Goal: Communication & Community: Answer question/provide support

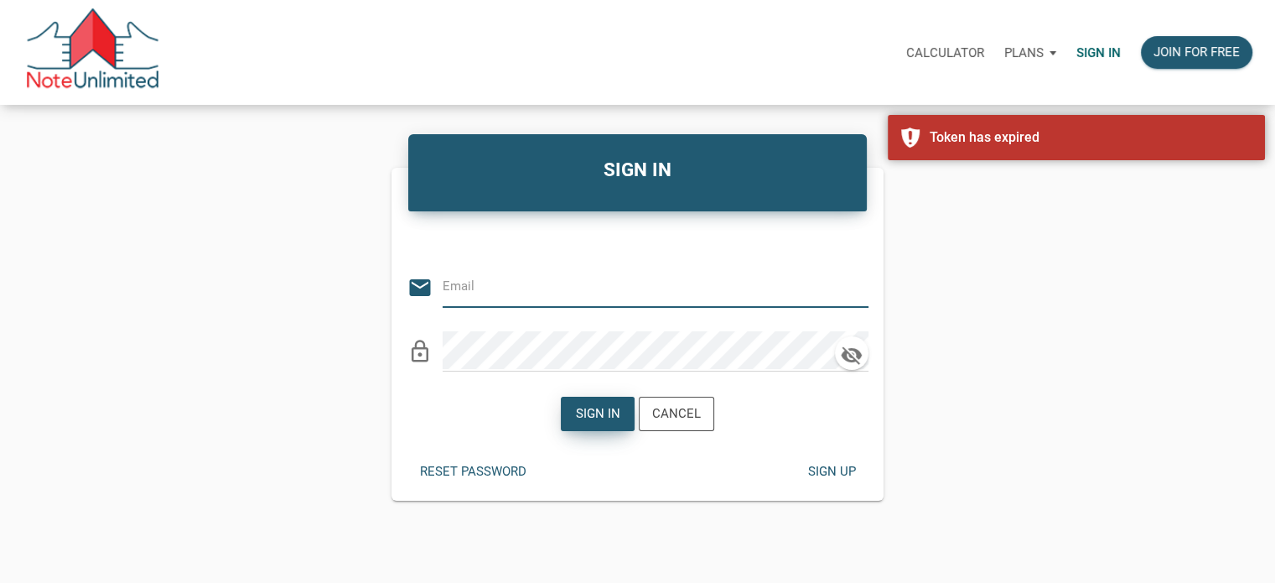
type input "[EMAIL_ADDRESS][DOMAIN_NAME]"
click at [596, 409] on div "Sign in" at bounding box center [598, 413] width 44 height 19
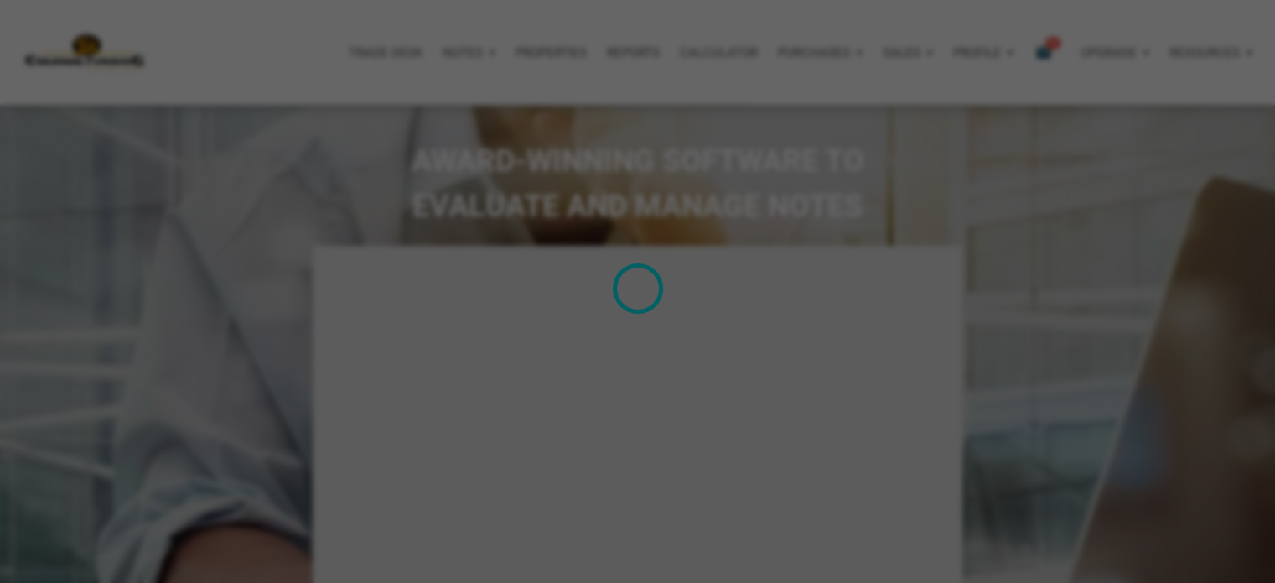
type input "Introduction to new features"
select select
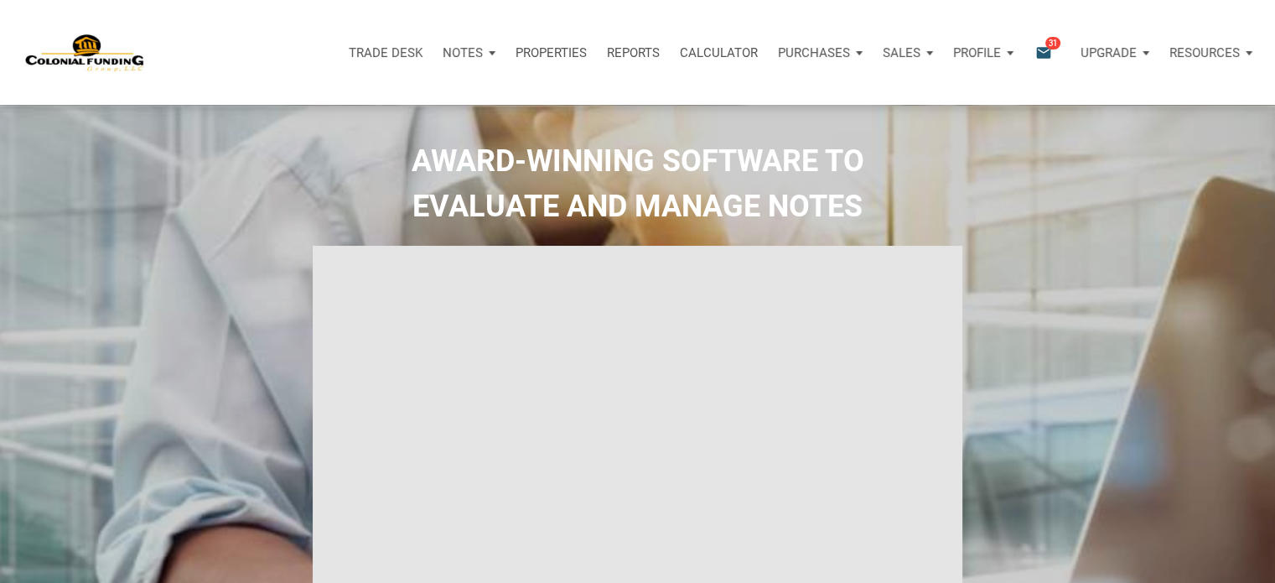
click at [465, 54] on p "Notes" at bounding box center [463, 52] width 40 height 15
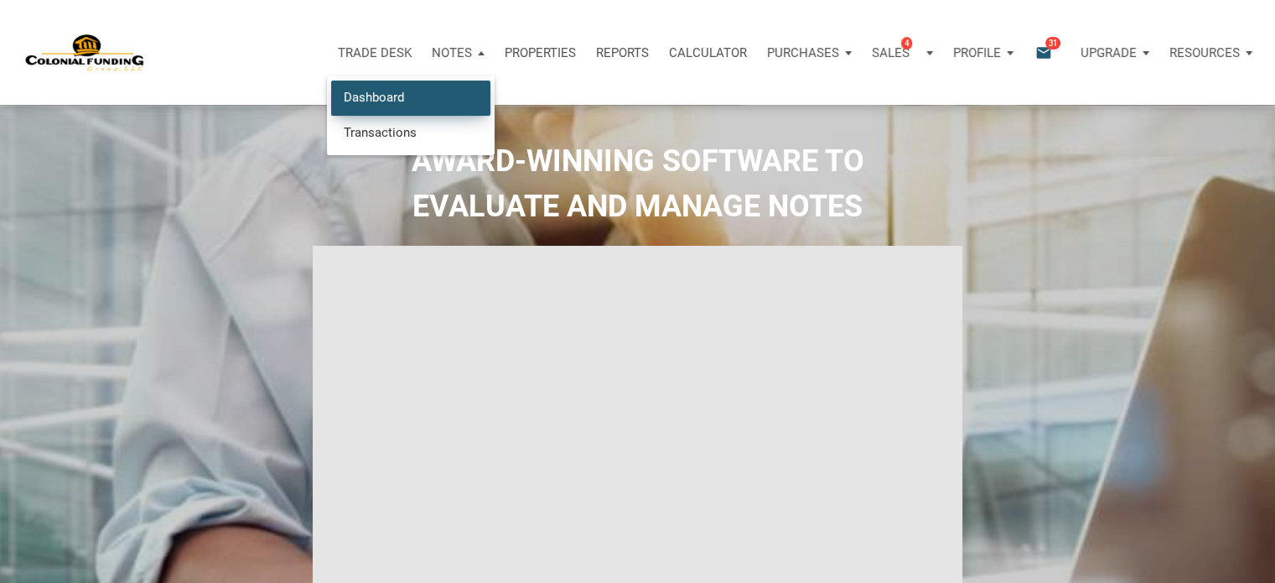
click at [392, 91] on link "Dashboard" at bounding box center [410, 97] width 159 height 34
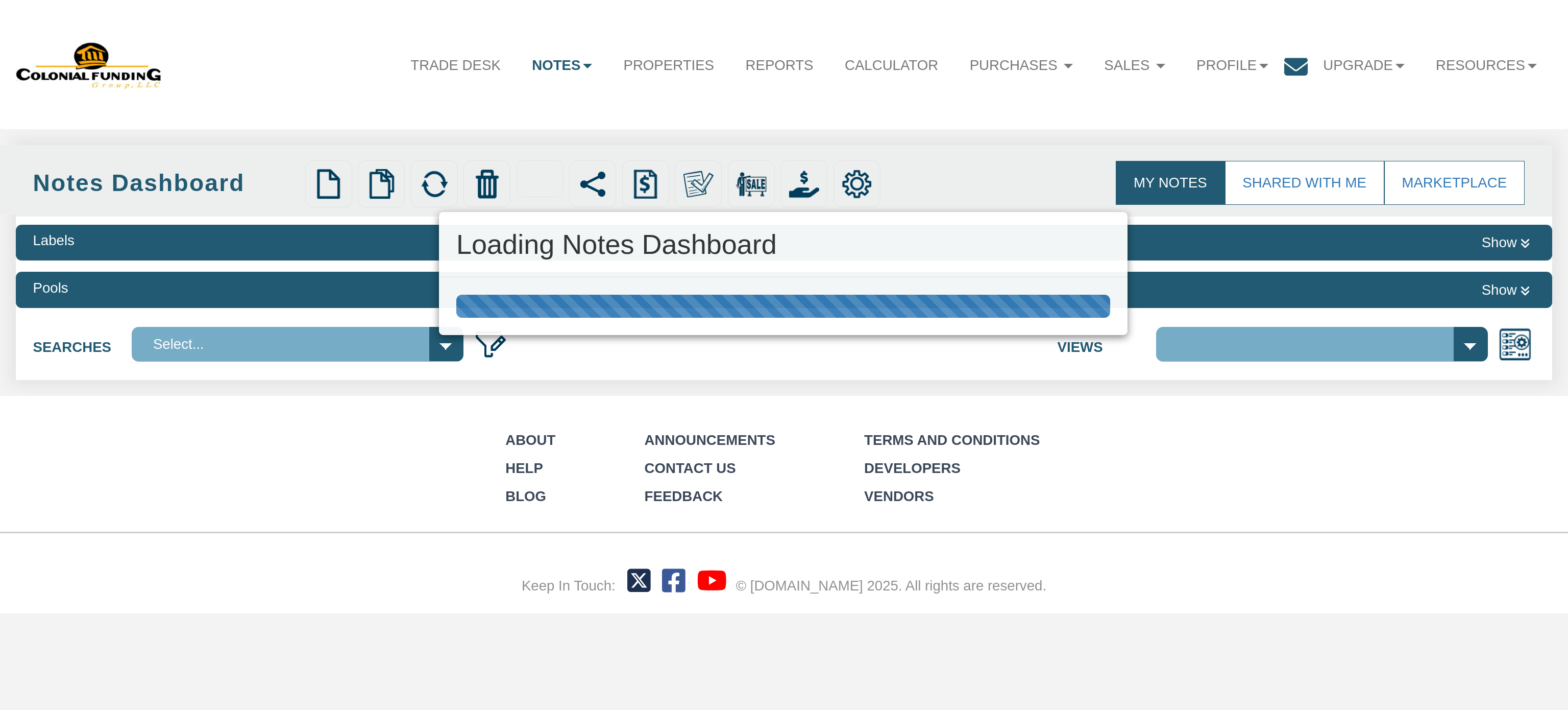
select select "316"
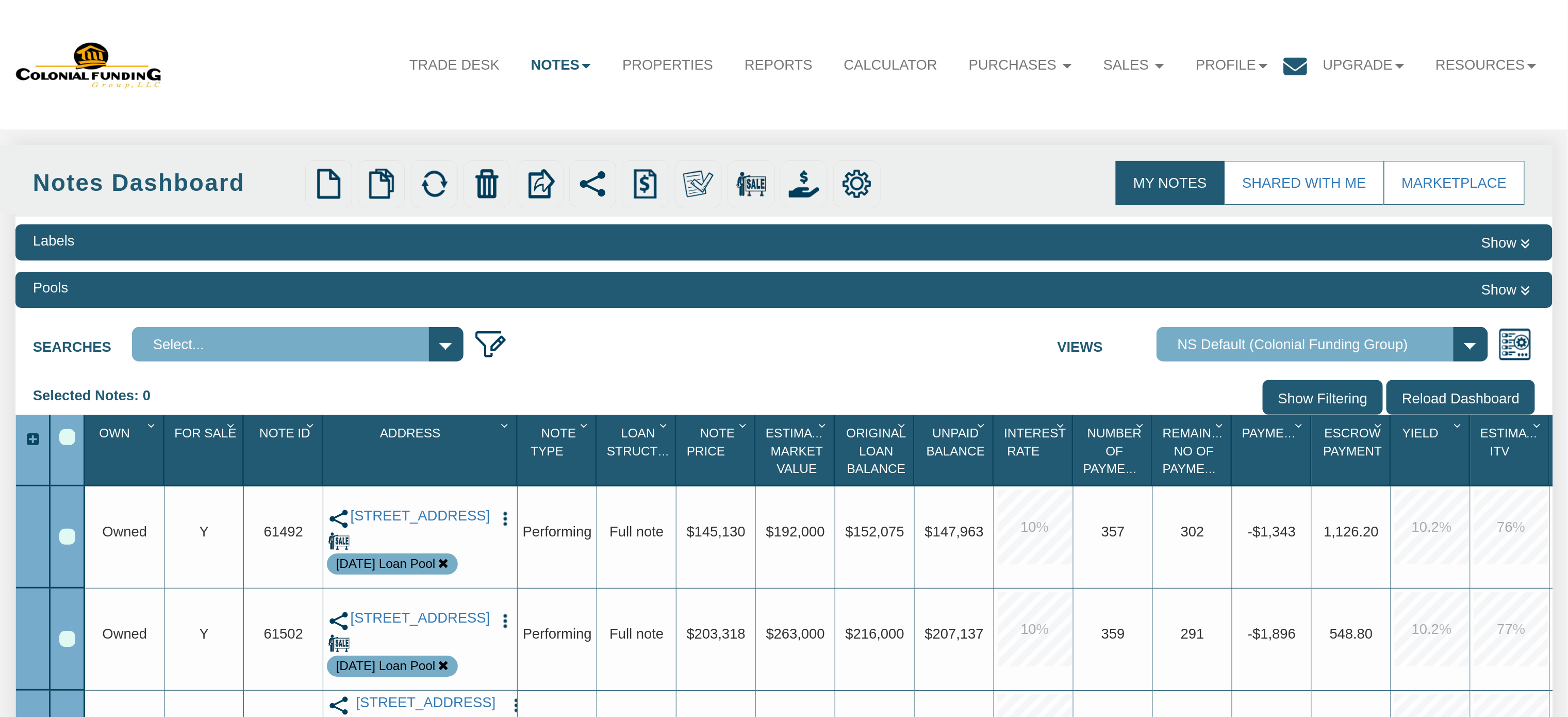
click at [66, 445] on div "Select All" at bounding box center [67, 437] width 16 height 16
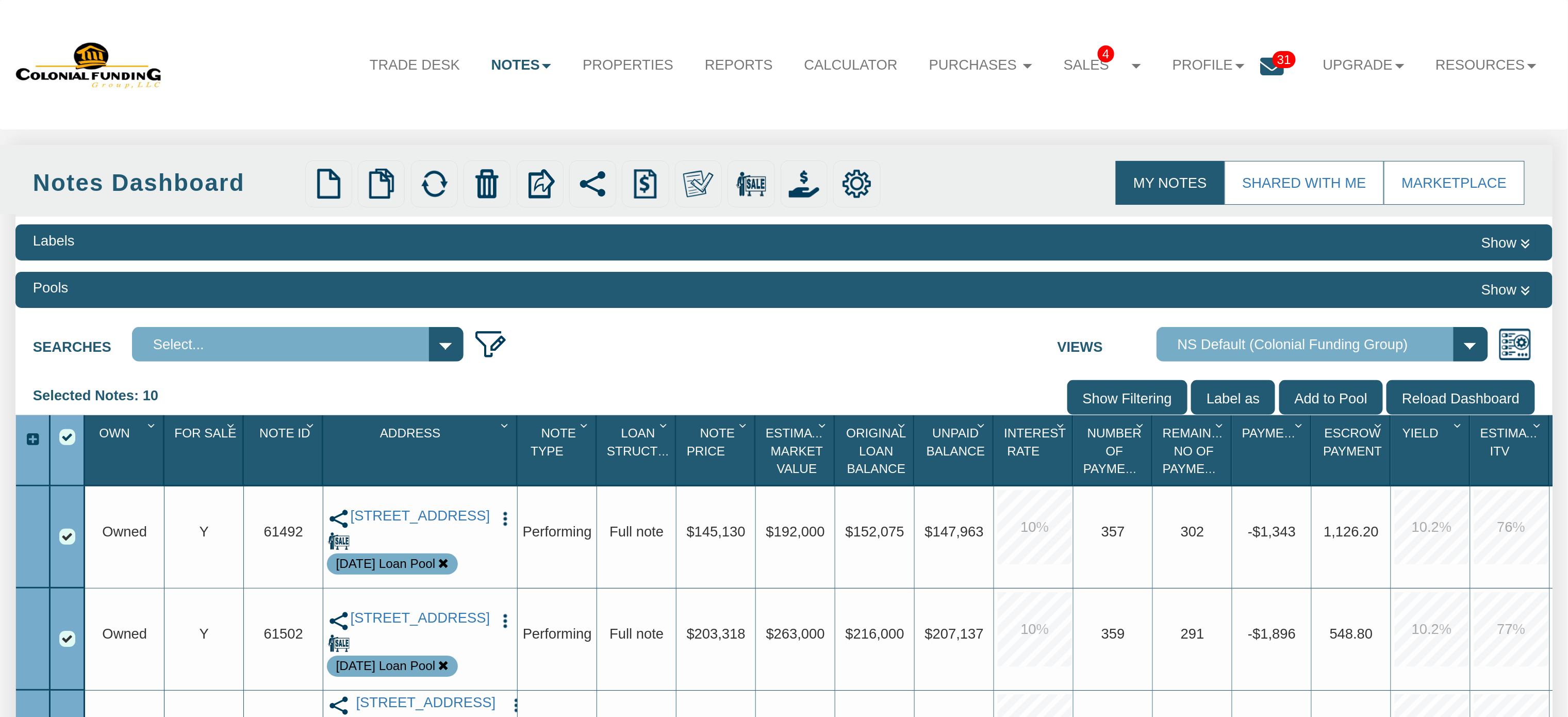
click at [228, 430] on icon "Column Menu" at bounding box center [232, 426] width 19 height 13
click at [1159, 393] on input "Show Filtering" at bounding box center [1127, 397] width 120 height 34
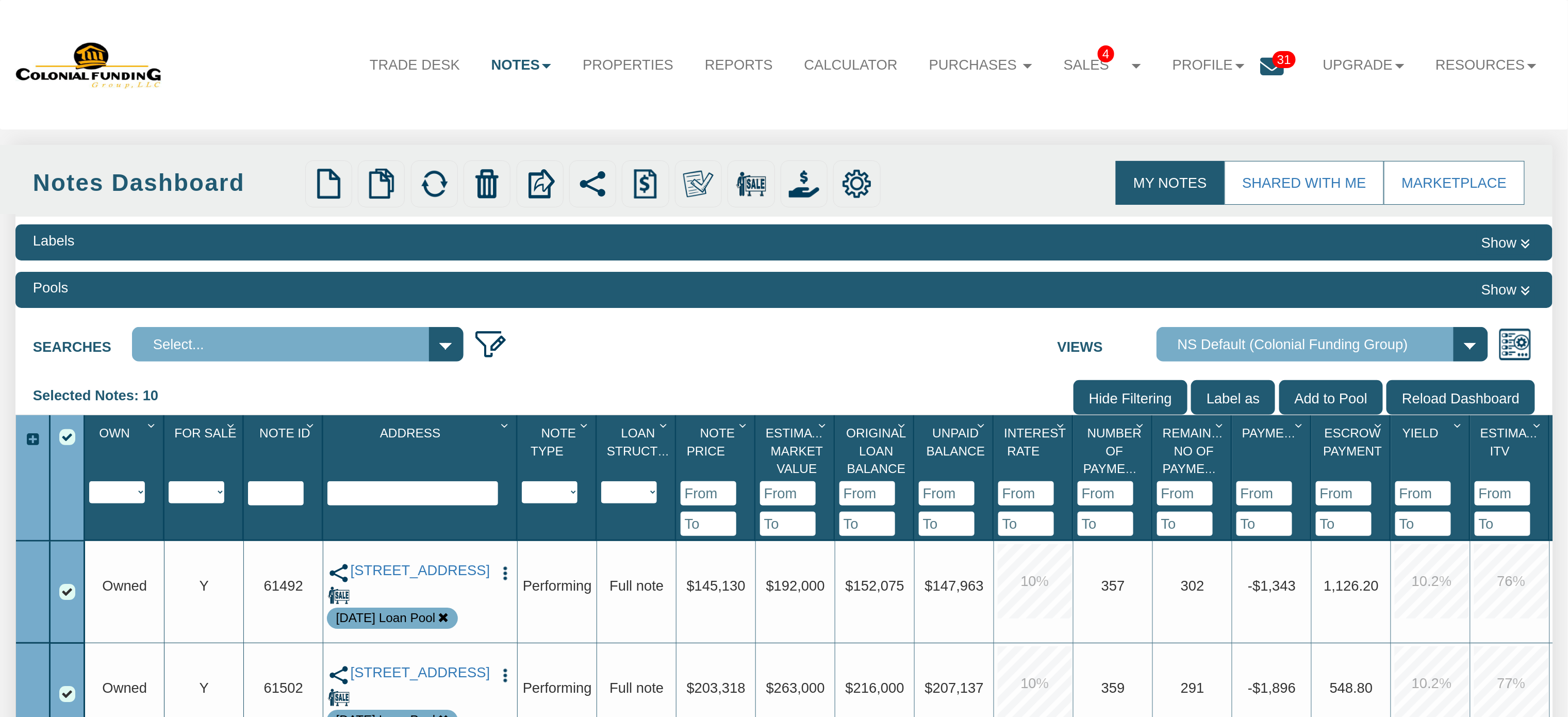
click at [219, 489] on select "Y N IP" at bounding box center [196, 492] width 56 height 22
select select "string:Y"
click at [169, 503] on select "Y N IP" at bounding box center [196, 492] width 56 height 22
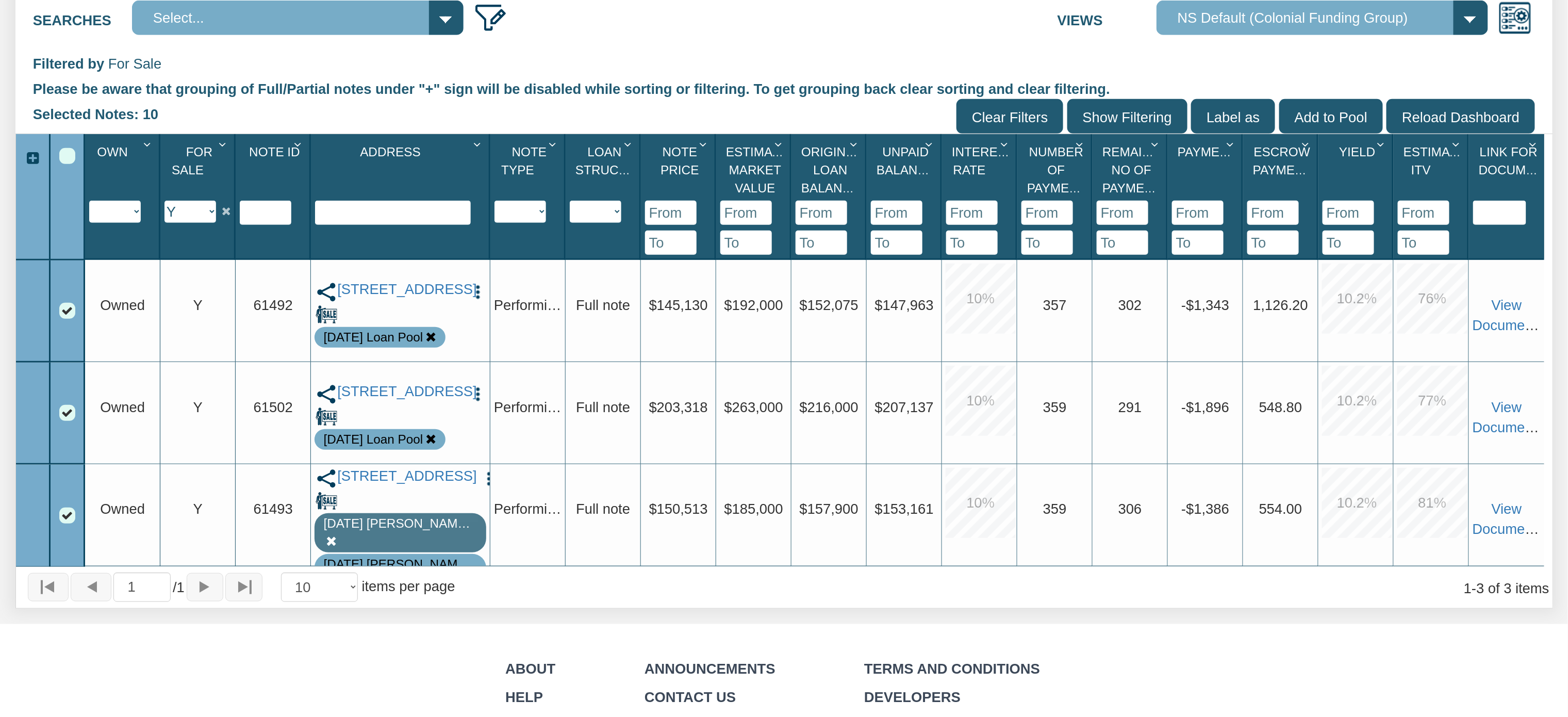
scroll to position [329, 0]
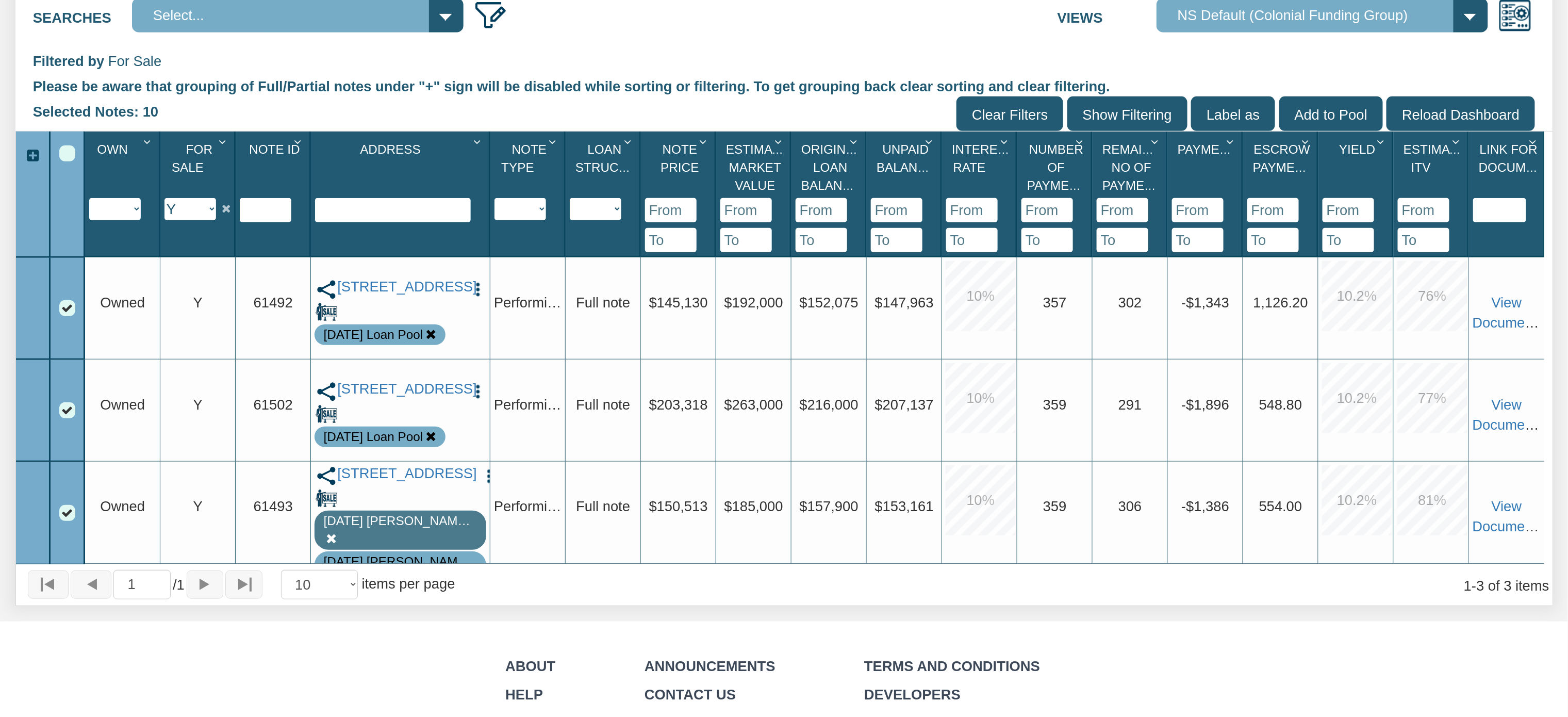
click at [74, 152] on div "Select All" at bounding box center [67, 153] width 16 height 16
click at [70, 156] on div "Select All" at bounding box center [67, 153] width 16 height 16
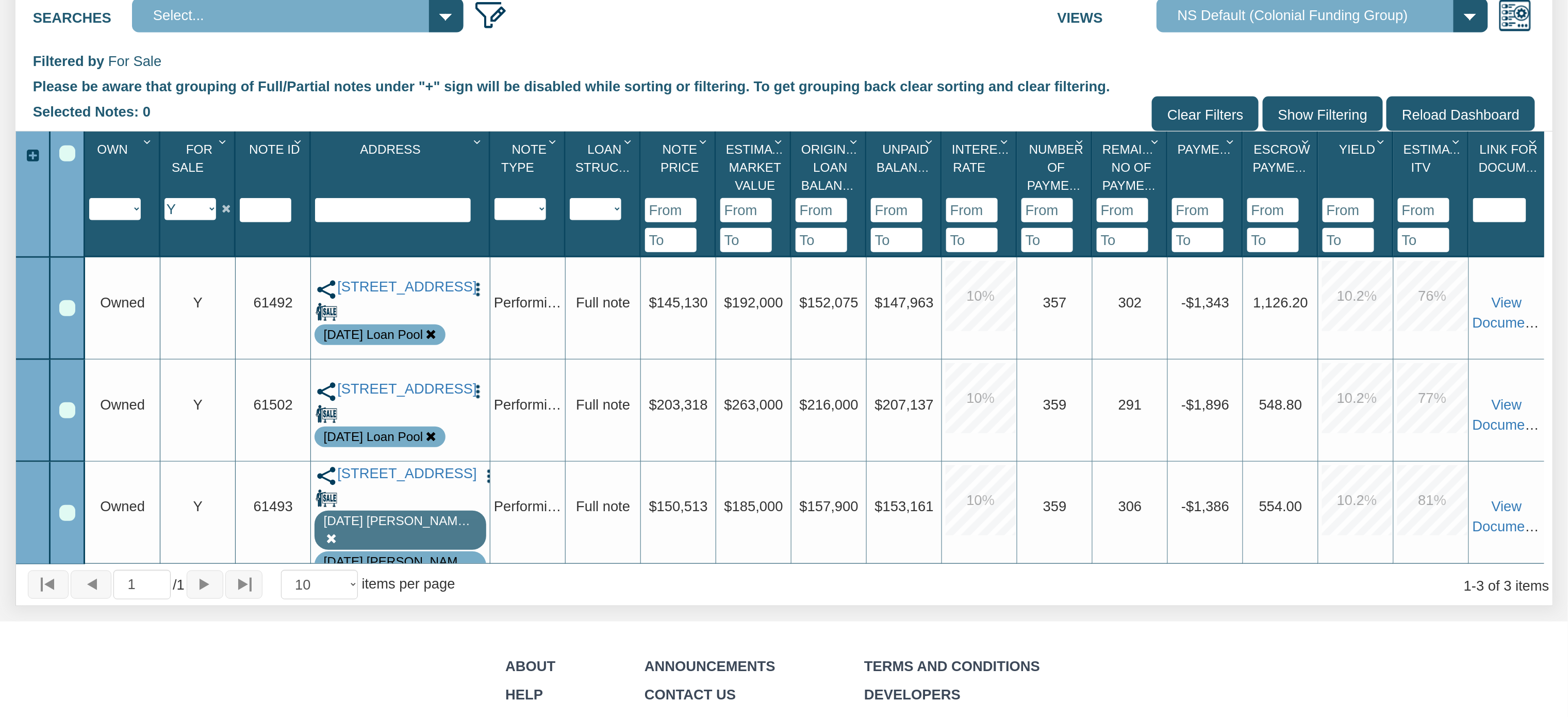
click at [70, 156] on div "Select All" at bounding box center [67, 153] width 16 height 16
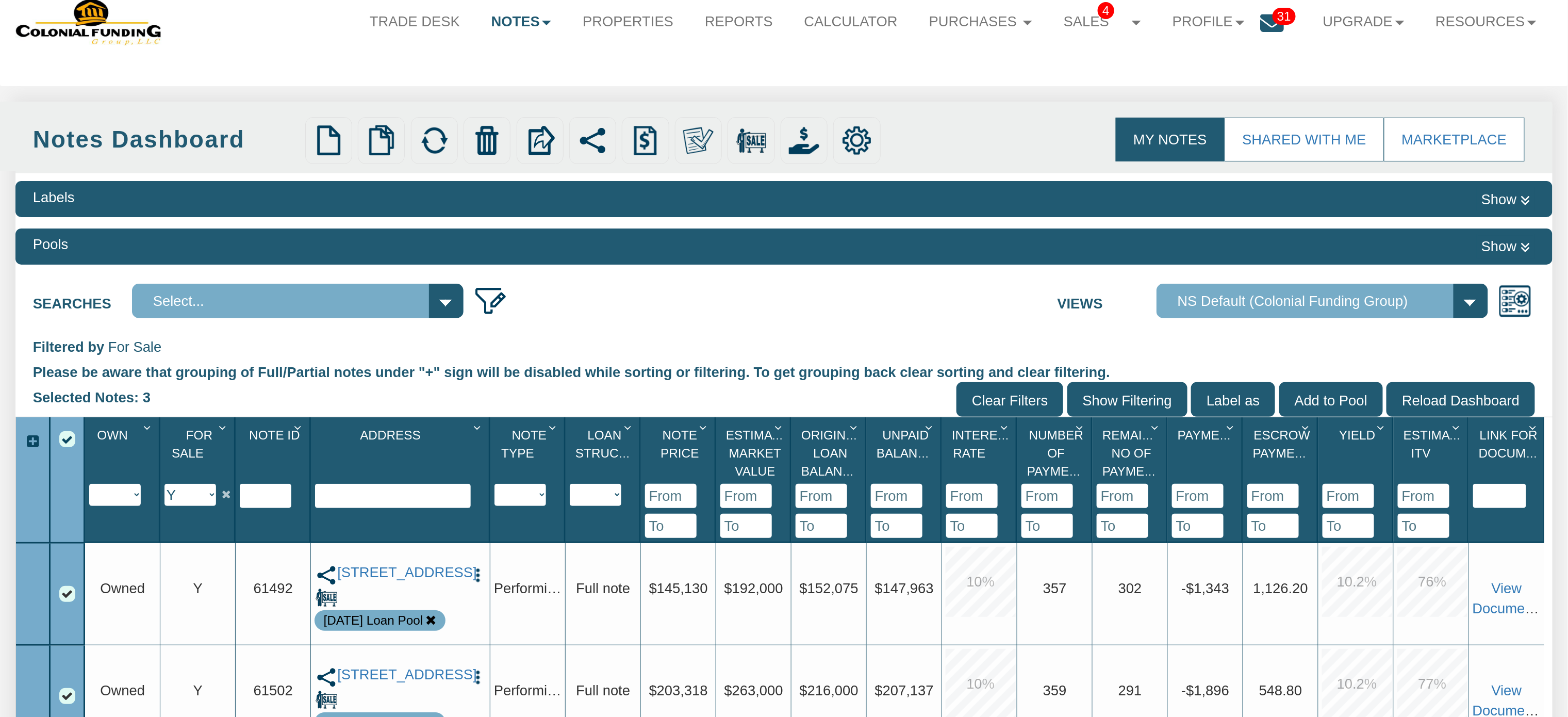
scroll to position [20, 0]
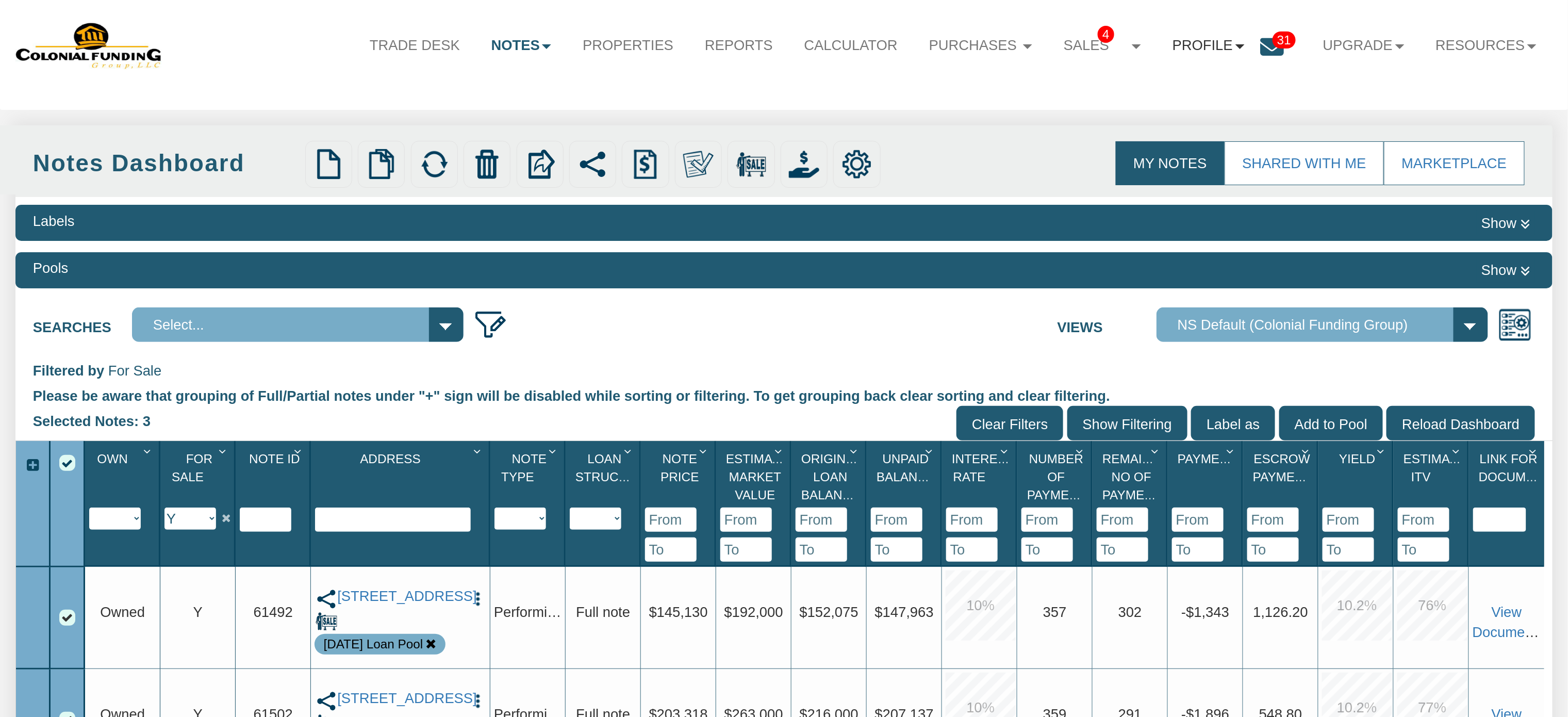
click at [1222, 47] on link "Profile" at bounding box center [1209, 46] width 103 height 42
click at [1155, 100] on link "Settings" at bounding box center [1215, 95] width 183 height 27
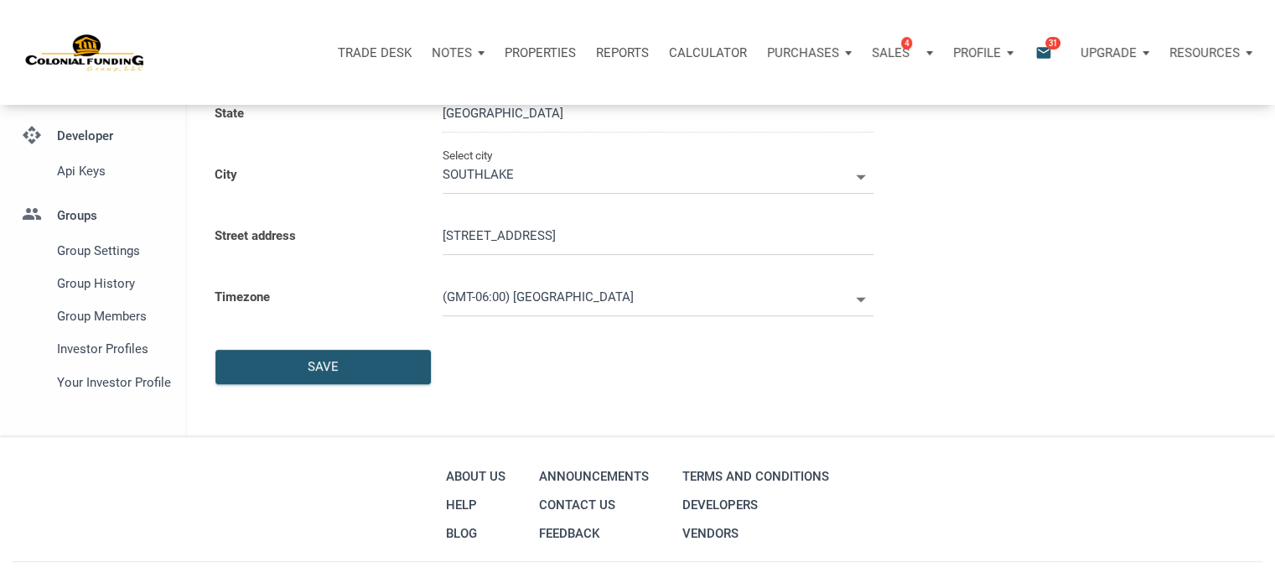
scroll to position [382, 0]
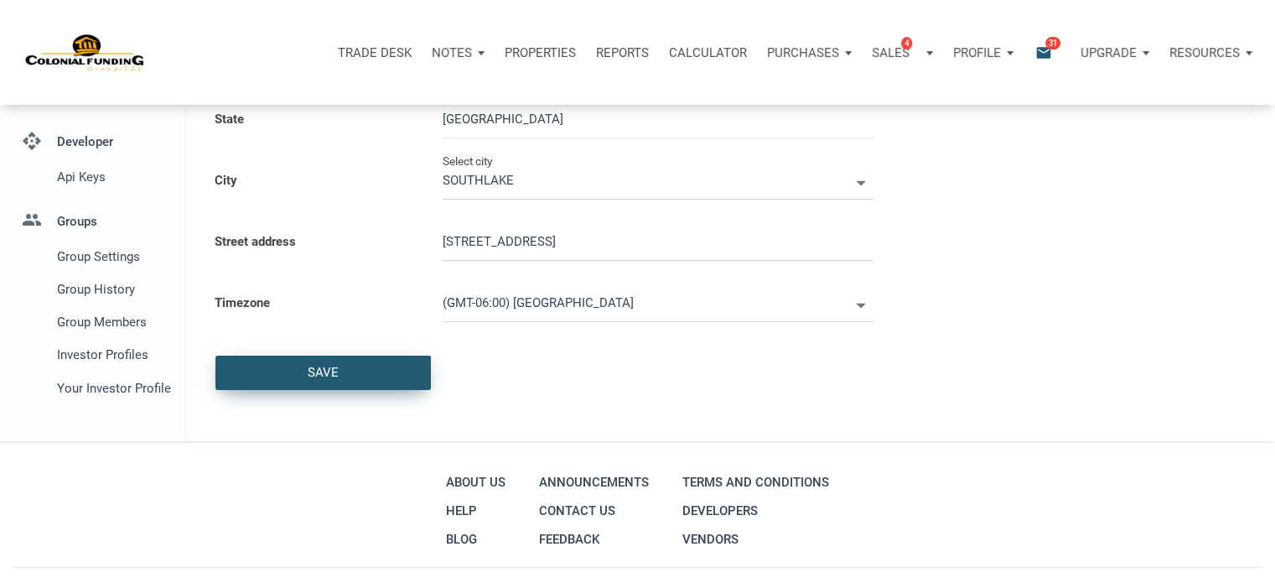
type input "0000000"
select select
click at [89, 358] on span "Investor Profiles" at bounding box center [111, 355] width 109 height 20
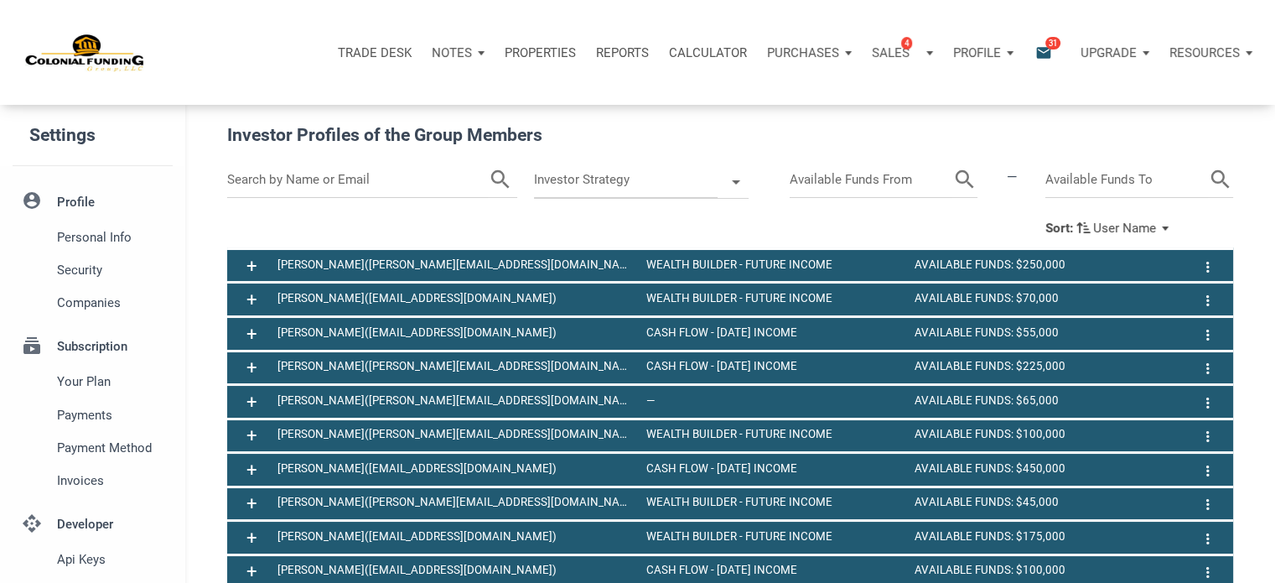
click at [413, 185] on input "text" at bounding box center [358, 180] width 262 height 36
type input "marvin"
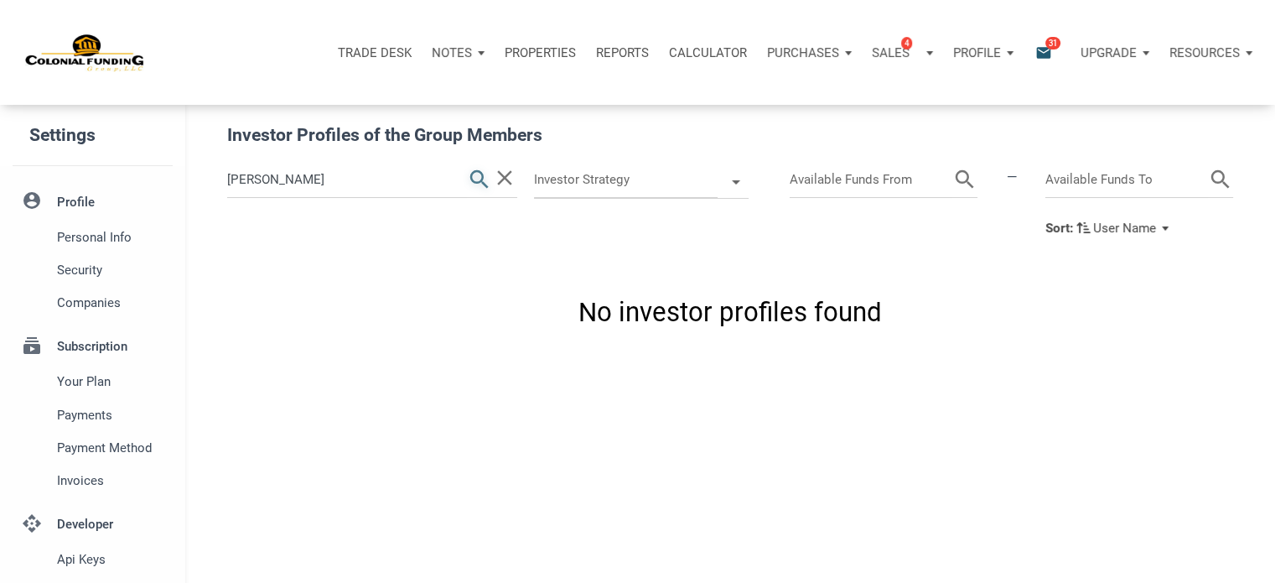
click at [477, 175] on icon "search" at bounding box center [479, 180] width 25 height 36
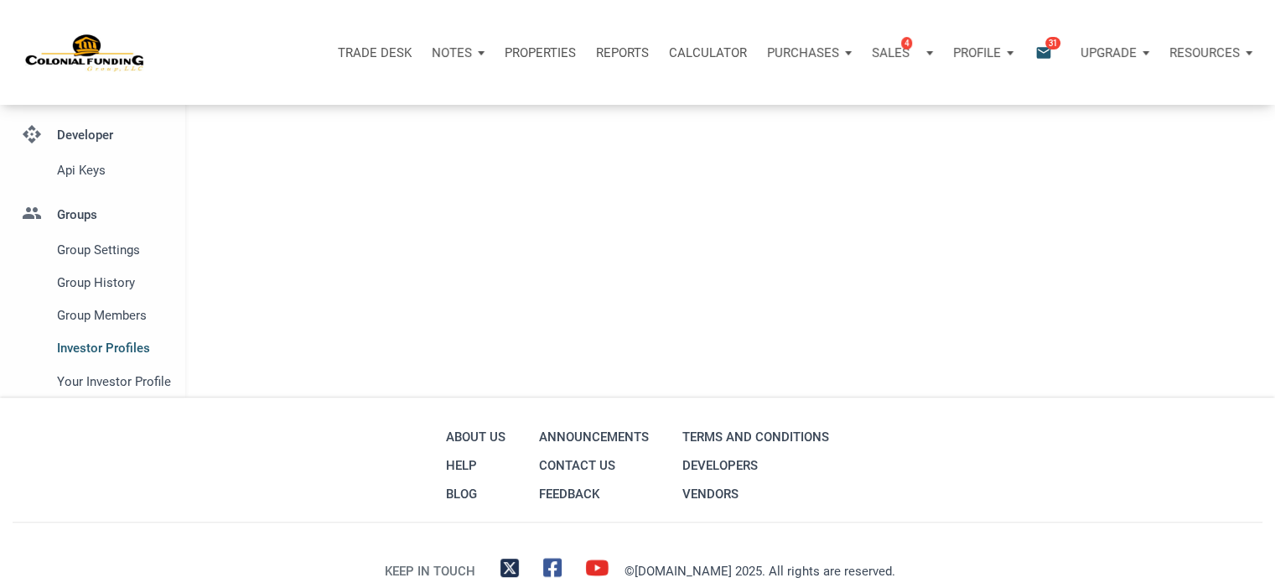
scroll to position [439, 0]
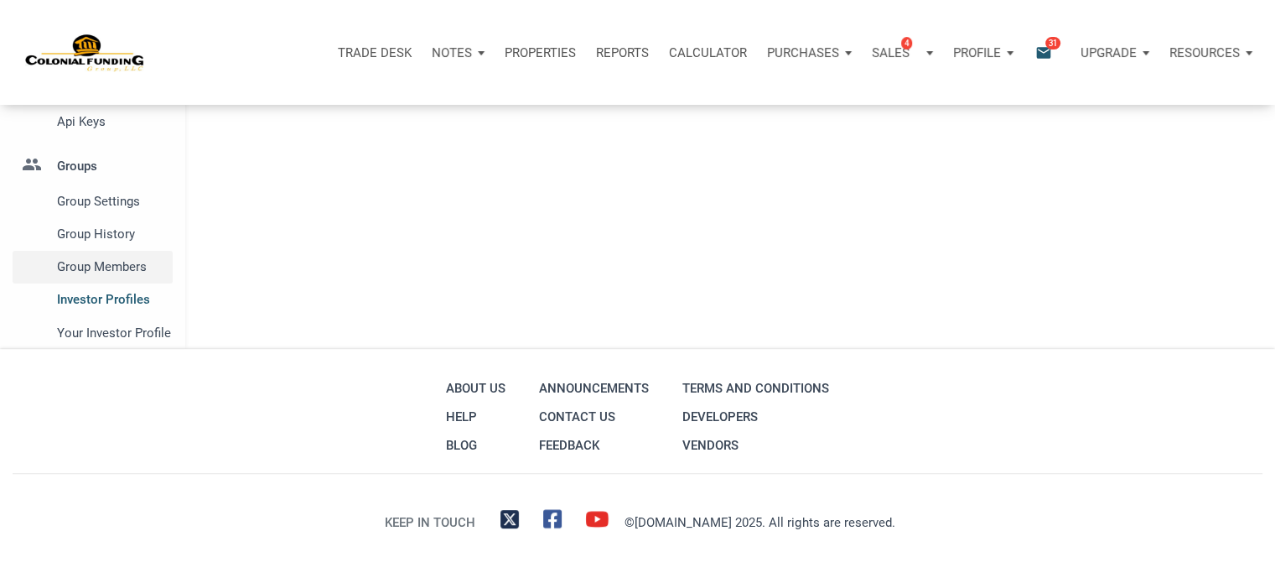
click at [112, 258] on span "Group Members" at bounding box center [111, 267] width 109 height 20
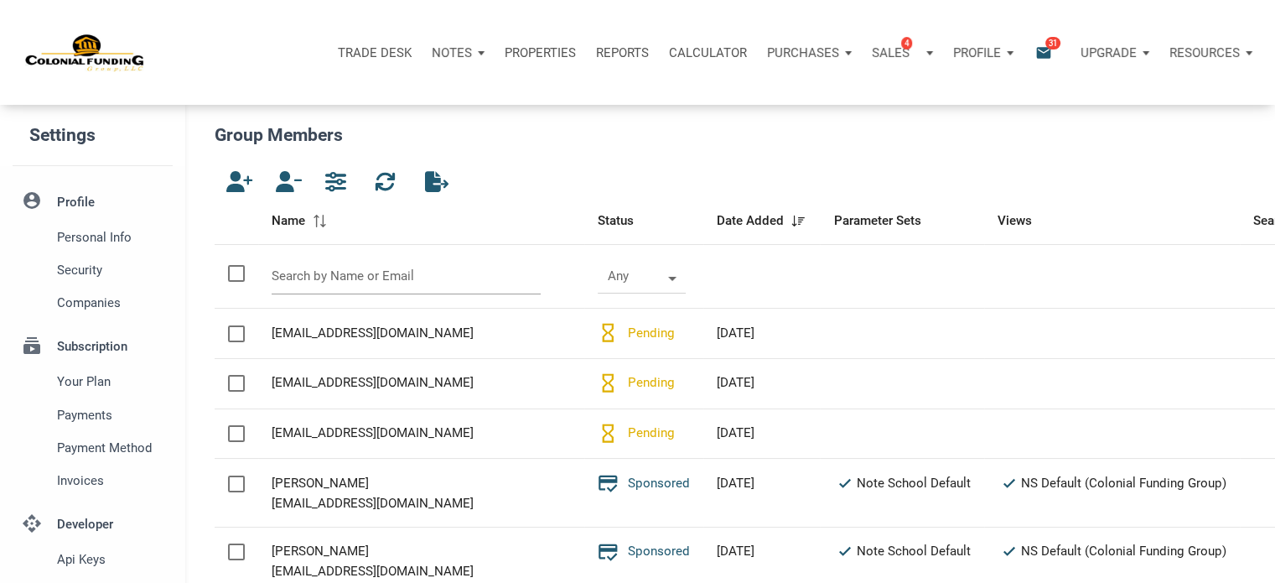
click at [379, 274] on input "text" at bounding box center [406, 276] width 269 height 36
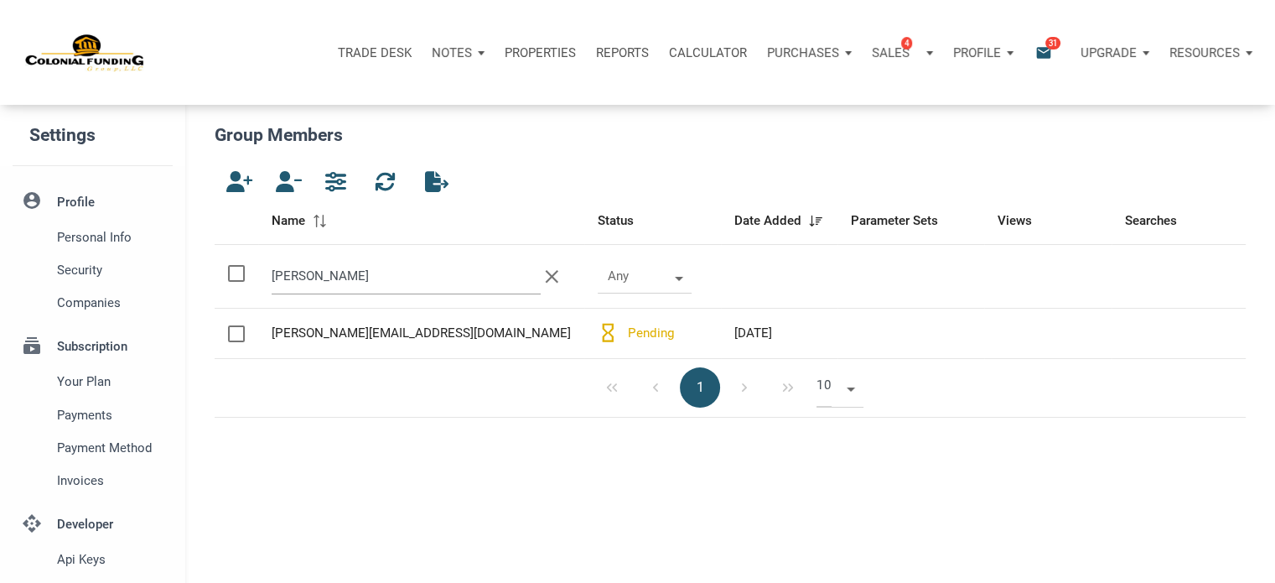
type input "marvin"
drag, startPoint x: 275, startPoint y: 334, endPoint x: 479, endPoint y: 336, distance: 203.8
click at [479, 336] on div "marvin@marvinsconstruction.com" at bounding box center [421, 333] width 299 height 20
copy div "marvin@marvinsconstruction.com"
click at [231, 331] on div at bounding box center [236, 333] width 17 height 17
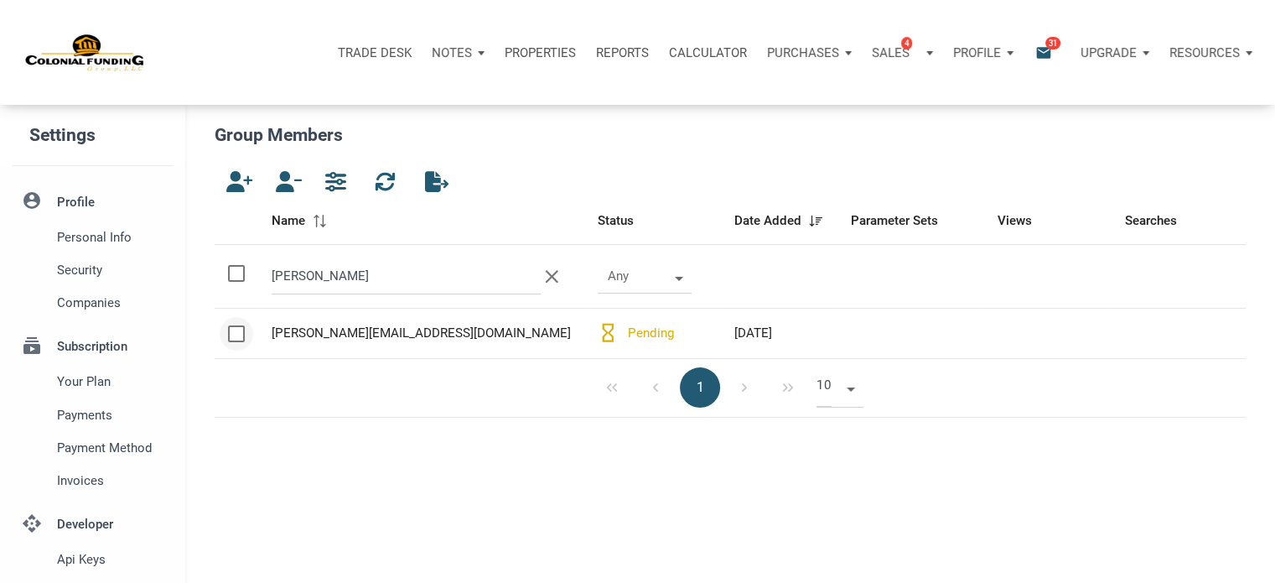
checkbox input "true"
click at [283, 179] on icon "button" at bounding box center [285, 181] width 20 height 21
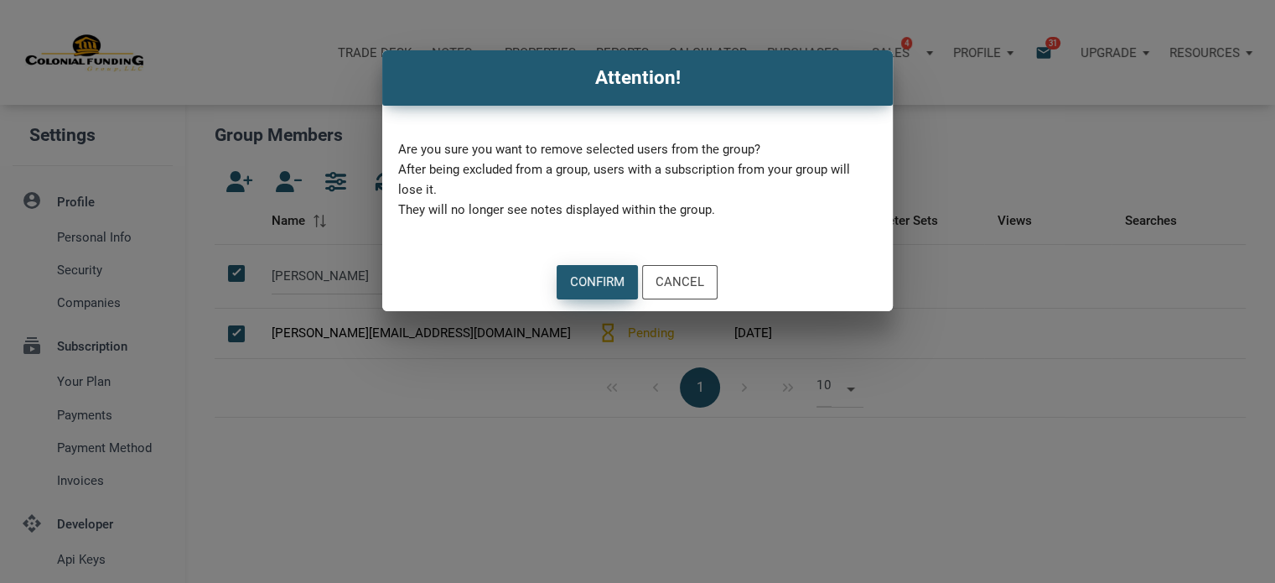
click at [589, 280] on div "Confirm" at bounding box center [597, 282] width 55 height 19
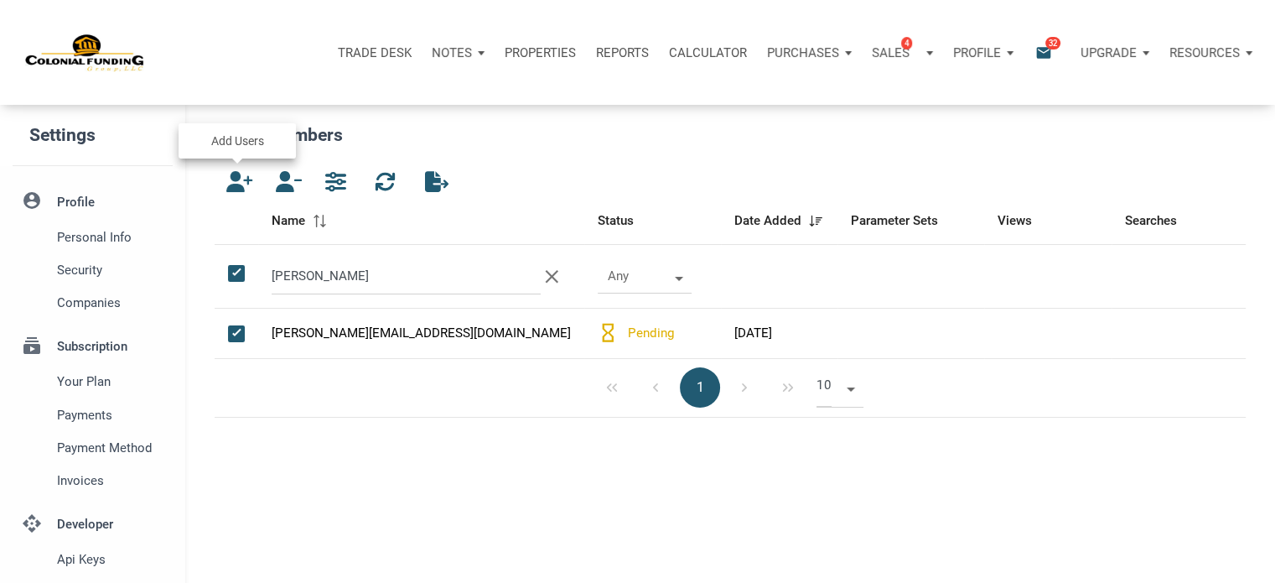
click at [232, 179] on icon "button" at bounding box center [236, 181] width 20 height 21
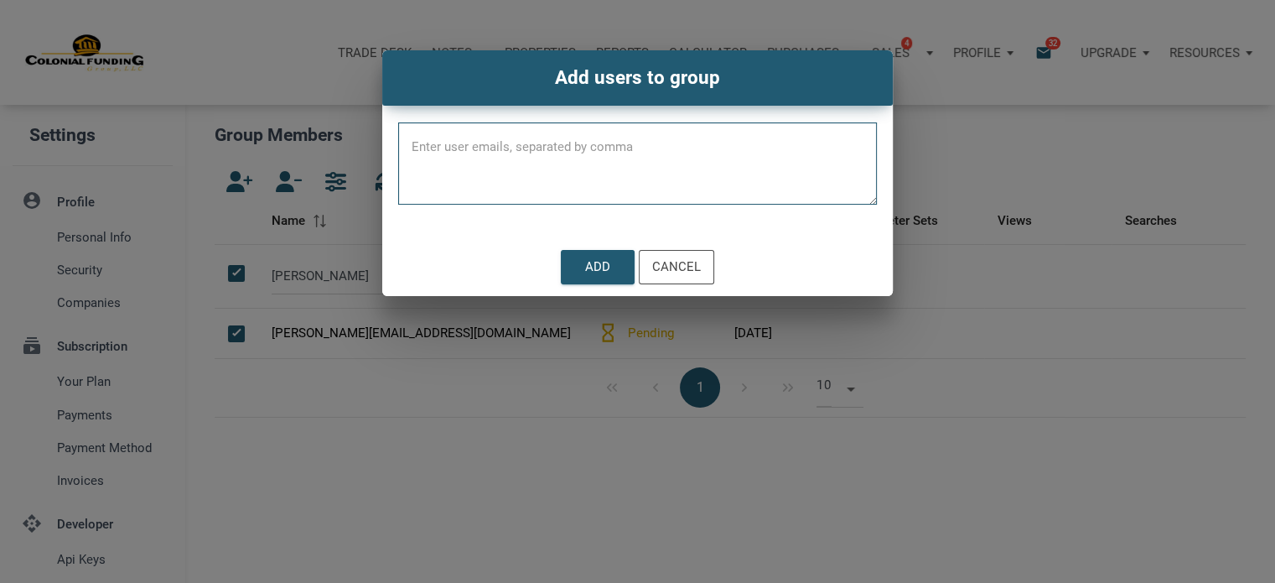
click at [510, 141] on textarea at bounding box center [637, 168] width 479 height 71
paste textarea "marvin@marvinsconstruction.com"
type textarea "marvin@marvinsconstruction.com"
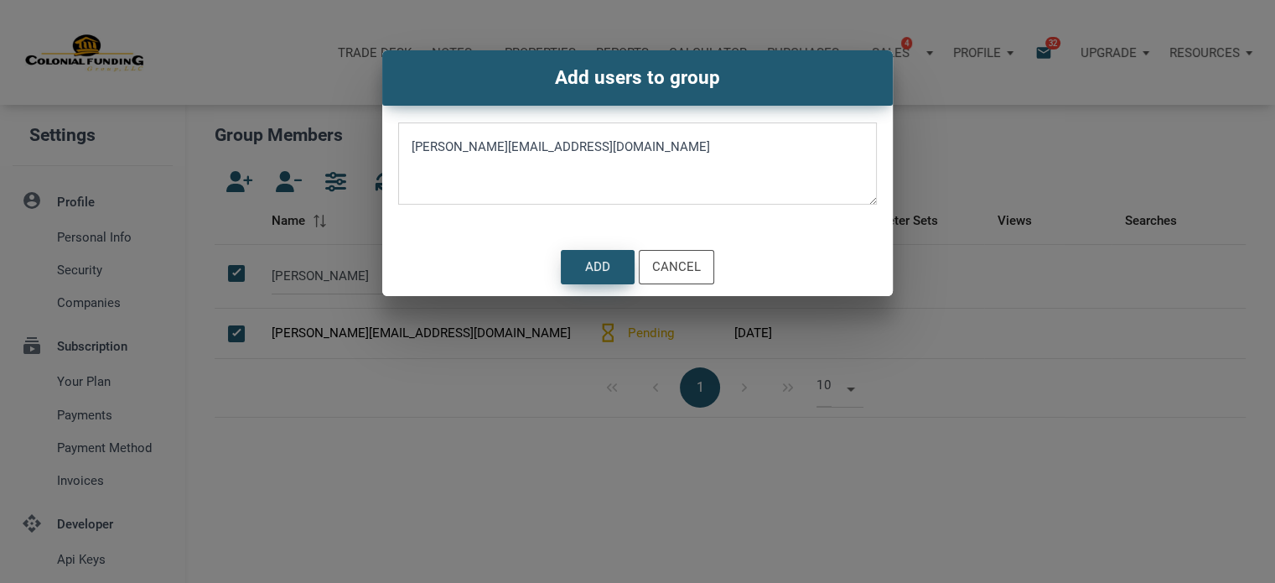
click at [605, 265] on div "Add" at bounding box center [597, 266] width 25 height 19
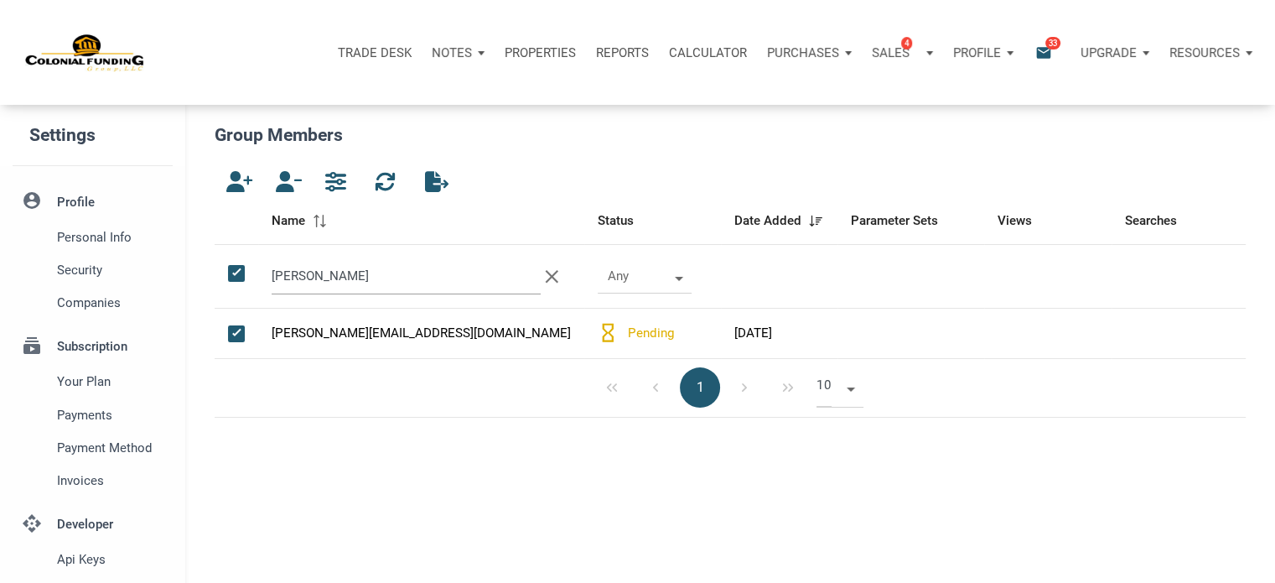
drag, startPoint x: 317, startPoint y: 273, endPoint x: 228, endPoint y: 253, distance: 91.1
click at [228, 253] on tr "marvin clear Any" at bounding box center [730, 277] width 1031 height 64
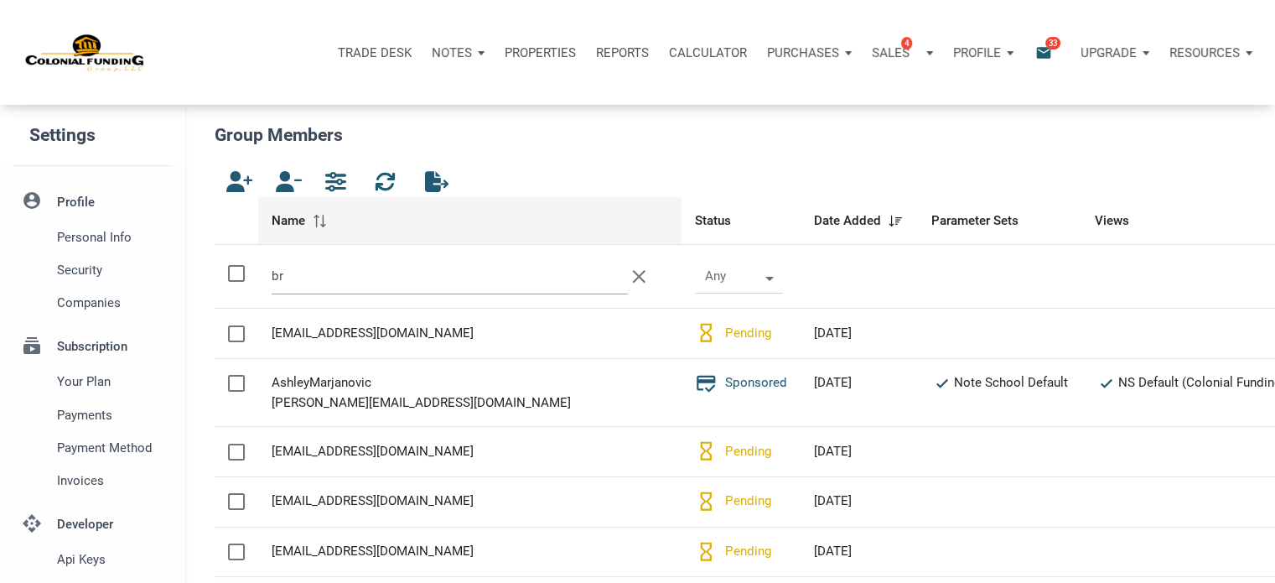
type input "b"
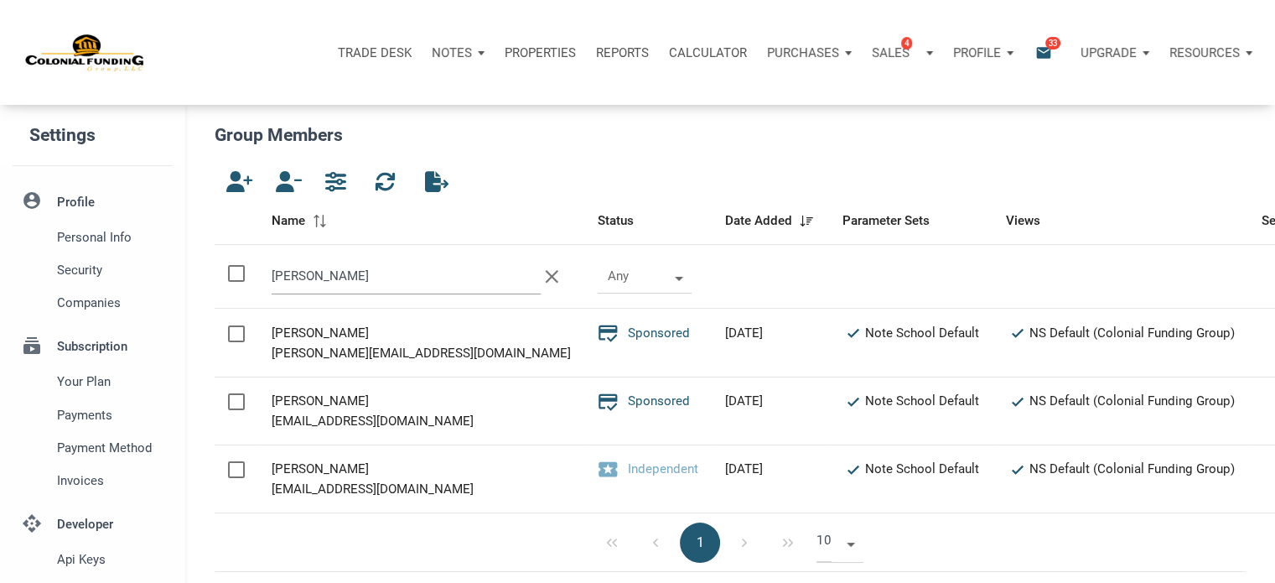
type input "meyer"
drag, startPoint x: 275, startPoint y: 422, endPoint x: 411, endPoint y: 427, distance: 135.9
click at [411, 427] on div "benjimeyer@icloud.com" at bounding box center [421, 421] width 299 height 20
copy div "benjimeyer@icloud.com"
